Goal: Information Seeking & Learning: Learn about a topic

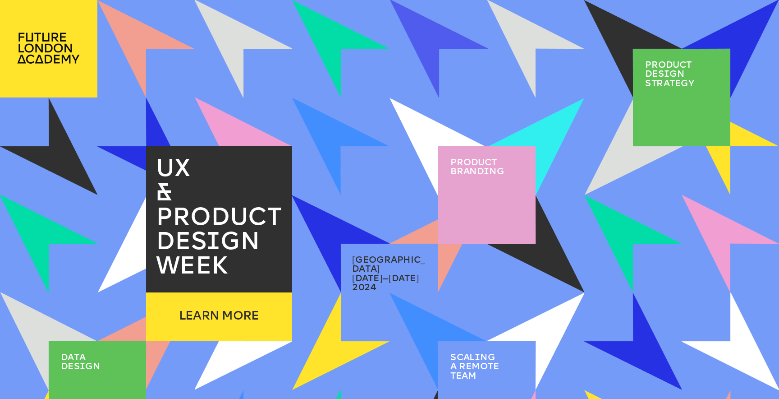
click at [666, 95] on div at bounding box center [681, 97] width 97 height 97
click at [682, 93] on div at bounding box center [681, 97] width 97 height 97
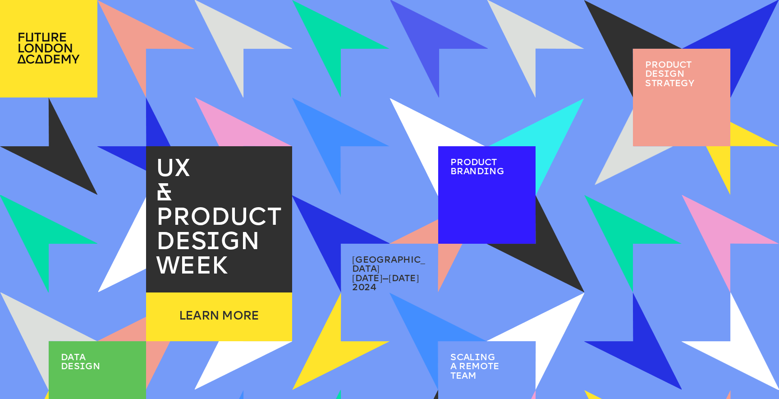
click at [685, 96] on div at bounding box center [681, 97] width 97 height 97
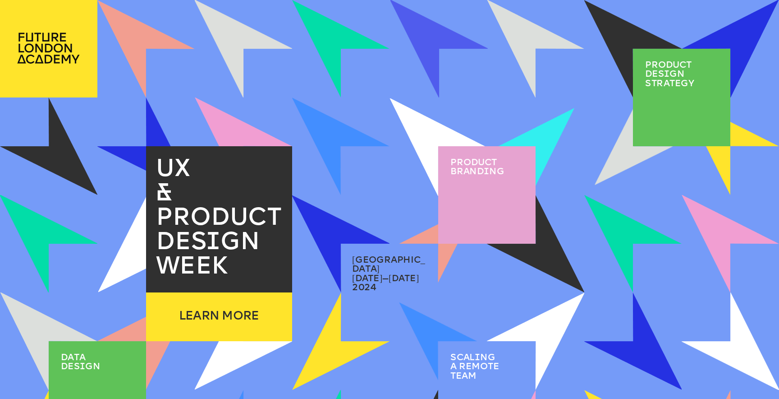
click at [403, 303] on img at bounding box center [439, 341] width 78 height 78
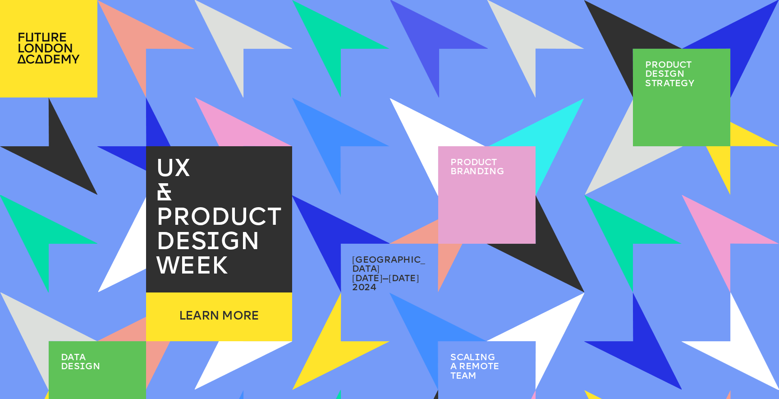
click at [479, 370] on span "Scal i ng a remote team" at bounding box center [475, 367] width 51 height 28
click at [384, 283] on p "2024" at bounding box center [388, 287] width 73 height 9
click at [381, 274] on span "august 6—9" at bounding box center [385, 278] width 67 height 9
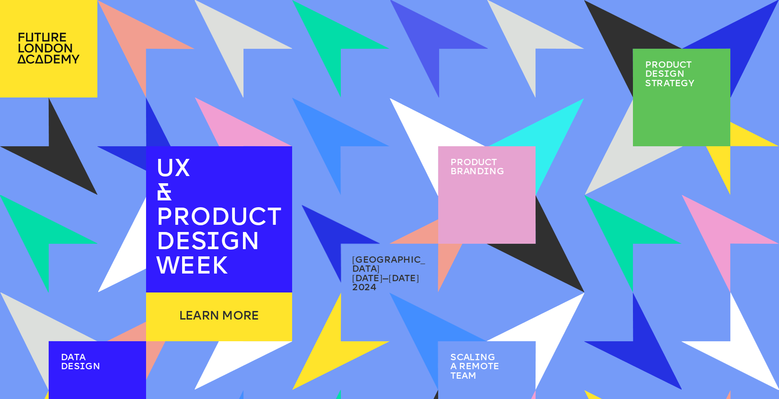
click at [82, 369] on span "i" at bounding box center [82, 366] width 5 height 9
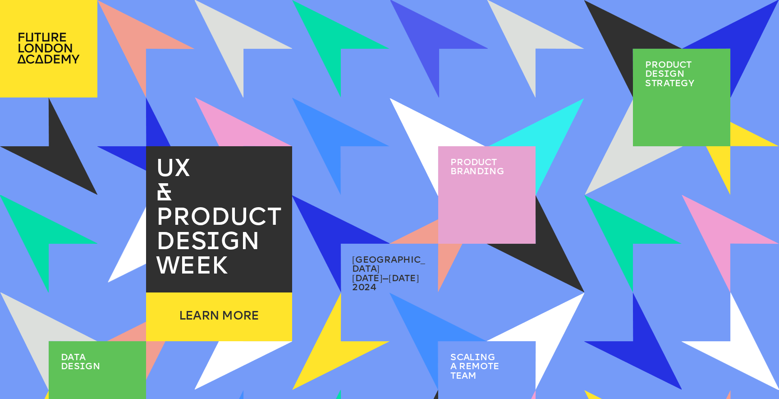
click at [192, 199] on p "&" at bounding box center [224, 194] width 136 height 24
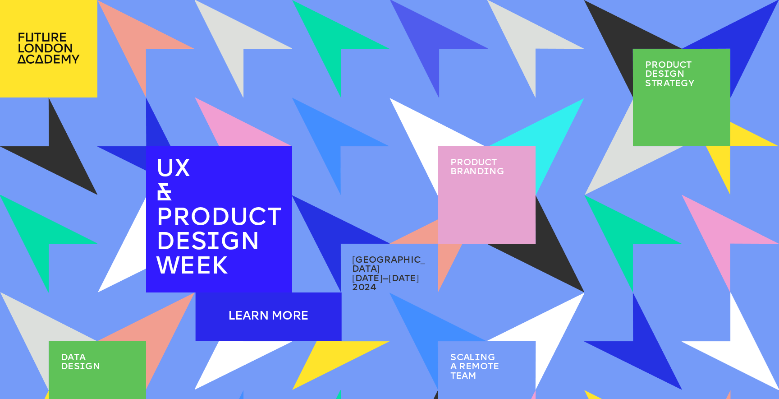
click at [211, 323] on div "LEARN MORE" at bounding box center [269, 316] width 146 height 49
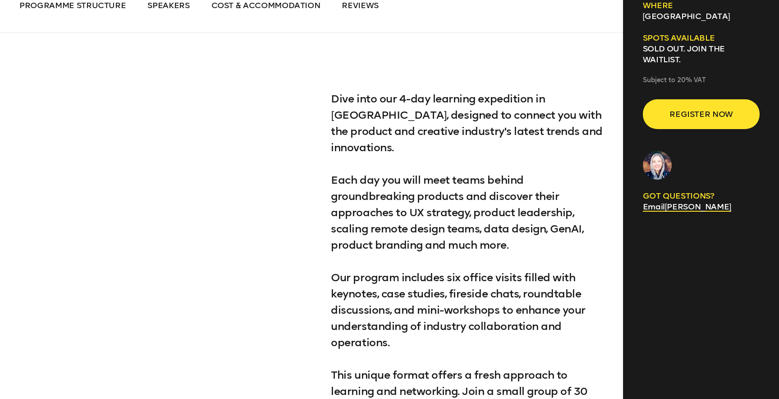
scroll to position [532, 0]
